Goal: Find specific page/section: Find specific page/section

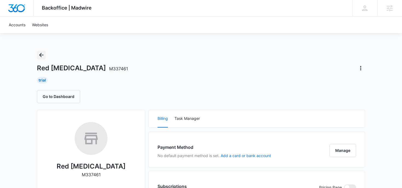
click at [38, 53] on icon "Back" at bounding box center [41, 55] width 7 height 7
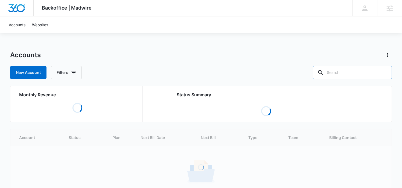
click at [345, 68] on input "text" at bounding box center [352, 72] width 79 height 13
type input "chiro"
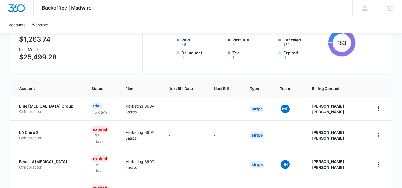
scroll to position [93, 0]
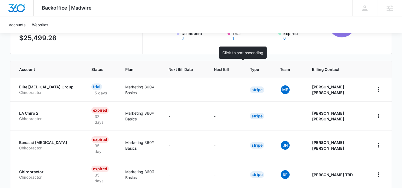
click at [229, 71] on span "Next Bill" at bounding box center [221, 69] width 15 height 6
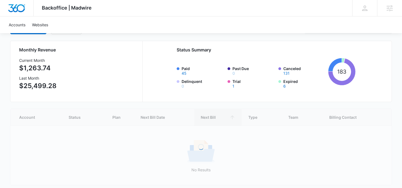
scroll to position [68, 0]
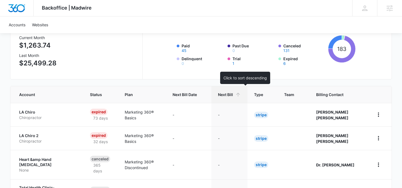
click at [233, 95] on span "Next Bill" at bounding box center [225, 95] width 15 height 6
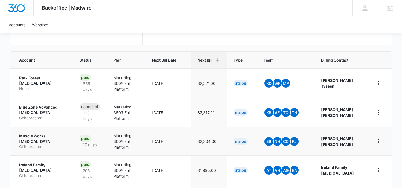
scroll to position [101, 0]
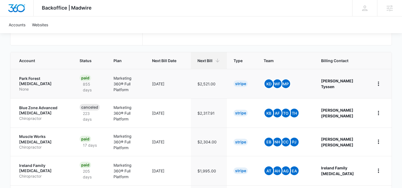
click at [56, 80] on p "Park Forest Chiropractic" at bounding box center [42, 81] width 47 height 11
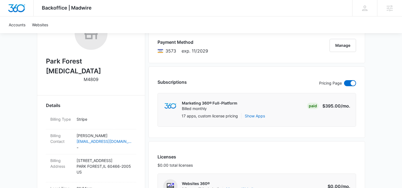
scroll to position [87, 0]
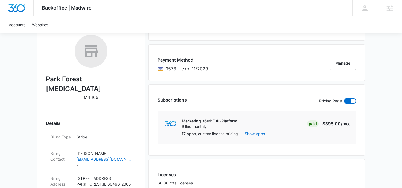
click at [119, 79] on h2 "Park Forest Chiropractic" at bounding box center [91, 84] width 90 height 20
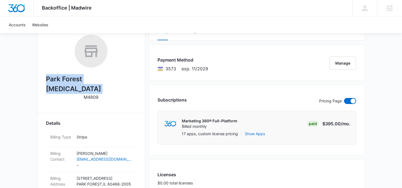
click at [119, 79] on h2 "Park Forest Chiropractic" at bounding box center [91, 84] width 90 height 20
copy h2 "Park Forest Chiropractic"
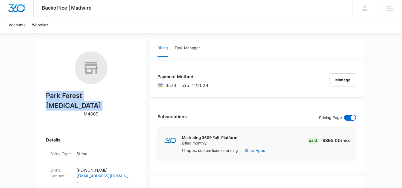
scroll to position [0, 0]
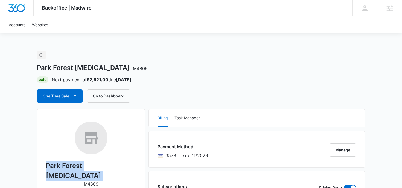
click at [43, 53] on icon "Back" at bounding box center [41, 55] width 7 height 7
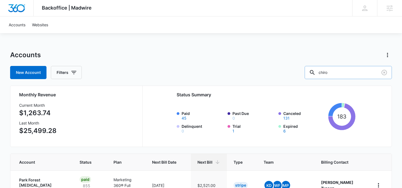
click at [342, 72] on input "chiro" at bounding box center [348, 72] width 87 height 13
type input "scott"
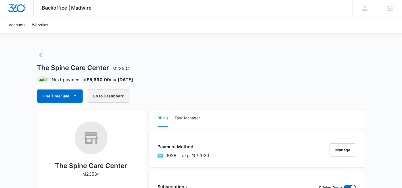
click at [111, 95] on button "Go to Dashboard" at bounding box center [108, 95] width 43 height 13
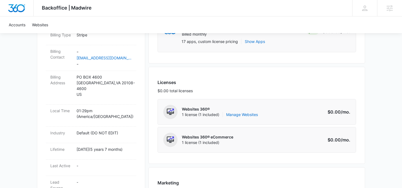
scroll to position [181, 0]
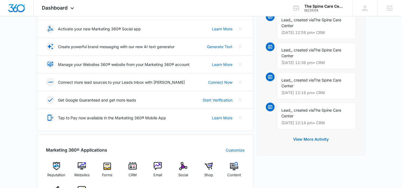
scroll to position [174, 0]
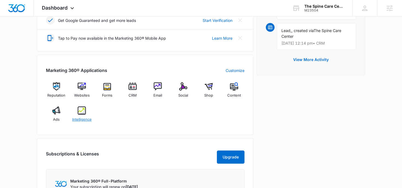
click at [84, 122] on div "Intelligence" at bounding box center [81, 116] width 21 height 20
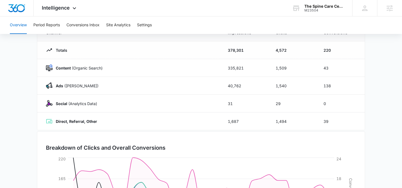
scroll to position [63, 0]
